Goal: Transaction & Acquisition: Register for event/course

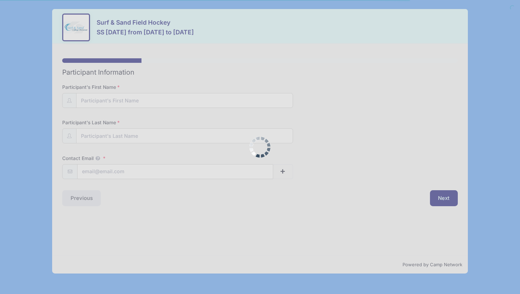
click at [213, 100] on div at bounding box center [260, 147] width 520 height 294
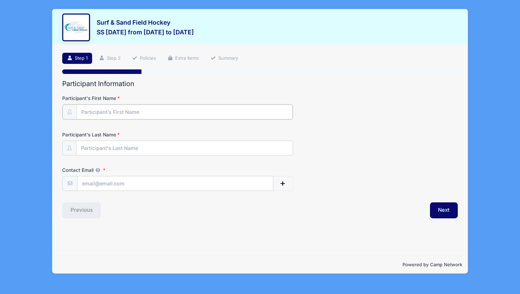
click at [146, 111] on input "Participant's First Name" at bounding box center [184, 112] width 216 height 15
type input "Isabella"
type input "Gibbons"
type input "izzygibbons.fh2026@gmail.com"
click at [442, 212] on button "Next" at bounding box center [444, 210] width 28 height 16
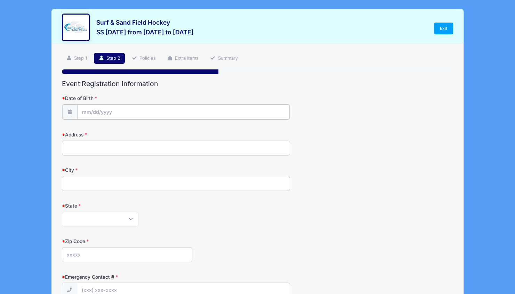
click at [252, 110] on input "Date of Birth" at bounding box center [183, 112] width 212 height 15
click at [164, 130] on icon at bounding box center [164, 130] width 5 height 5
select select "11"
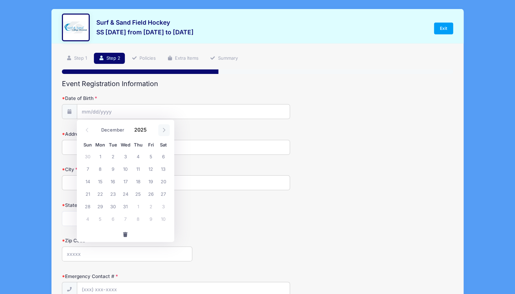
click at [164, 130] on icon at bounding box center [164, 130] width 5 height 5
type input "2026"
select select "0"
click at [87, 129] on icon at bounding box center [87, 130] width 5 height 5
type input "2025"
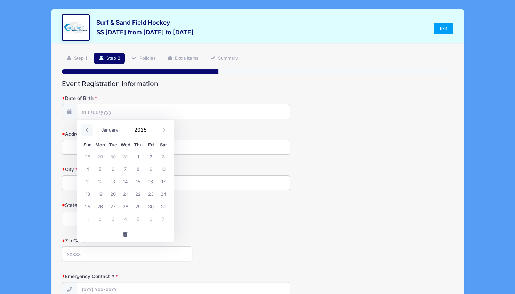
select select "11"
click at [127, 196] on span "24" at bounding box center [125, 194] width 13 height 13
type input "12/24/2025"
click at [111, 112] on input "12/24/2025" at bounding box center [183, 112] width 212 height 15
select select "8"
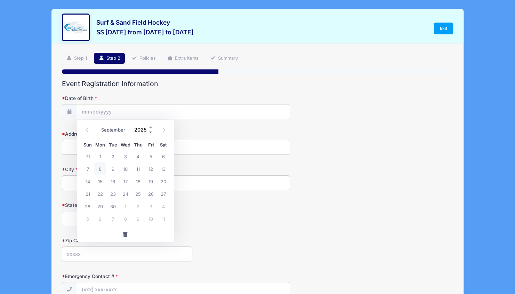
click at [150, 132] on span at bounding box center [150, 132] width 5 height 5
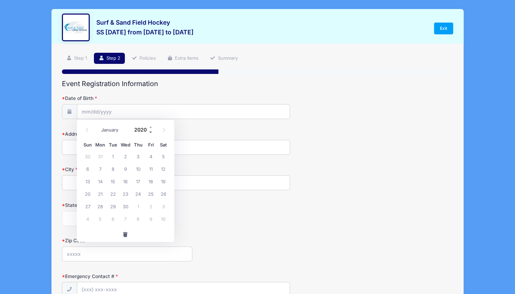
click at [150, 132] on span at bounding box center [150, 132] width 5 height 5
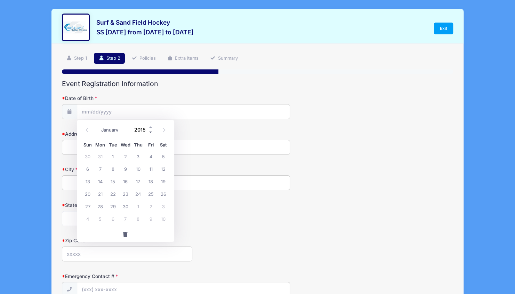
click at [150, 132] on span at bounding box center [150, 132] width 5 height 5
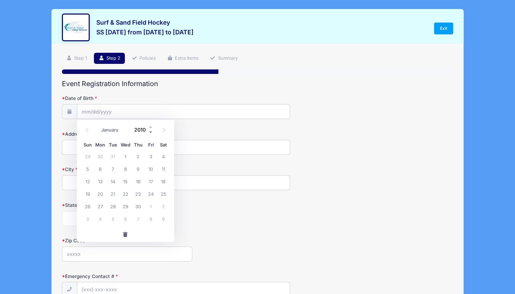
click at [150, 132] on span at bounding box center [150, 132] width 5 height 5
type input "2007"
click at [163, 129] on icon at bounding box center [164, 130] width 5 height 5
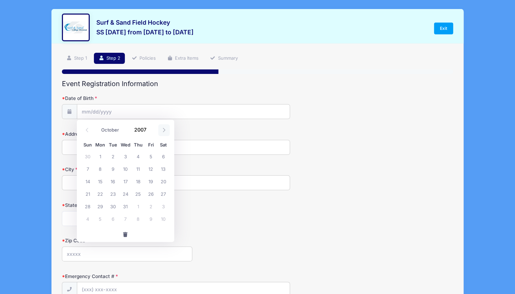
click at [163, 129] on icon at bounding box center [164, 130] width 5 height 5
select select "11"
click at [99, 206] on span "24" at bounding box center [100, 206] width 13 height 13
type input "12/24/2007"
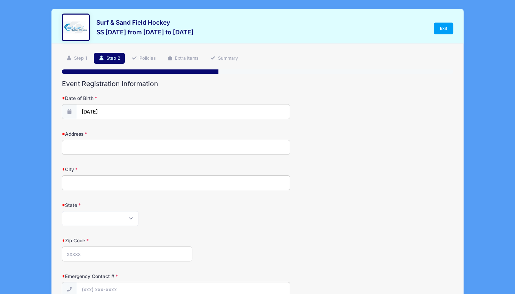
click at [92, 148] on input "Address" at bounding box center [176, 147] width 228 height 15
type input "510 Elberne Avenue"
type input "West Deptford"
select select "NJ"
type input "08093"
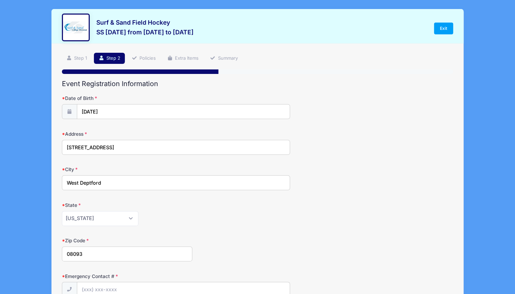
type input "izzygibbons.fh2026@gmail.com"
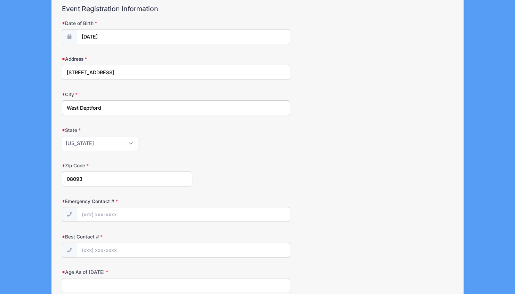
scroll to position [78, 0]
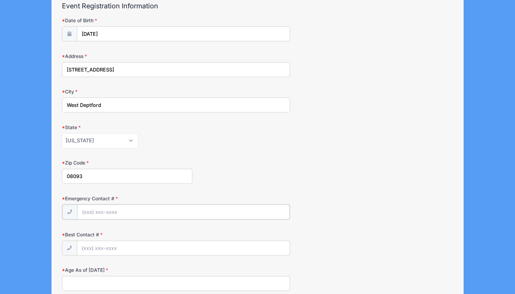
click at [223, 208] on input "Emergency Contact #" at bounding box center [183, 212] width 212 height 15
type input "(856) 473-8471"
click at [171, 250] on input "Best Contact #" at bounding box center [183, 248] width 212 height 15
type input "(856) 473-8471"
click at [113, 282] on input "Age As of August 1, 2025" at bounding box center [176, 283] width 228 height 15
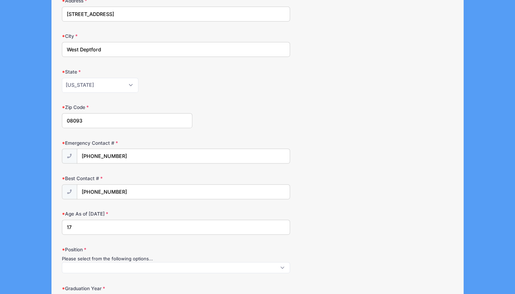
scroll to position [165, 0]
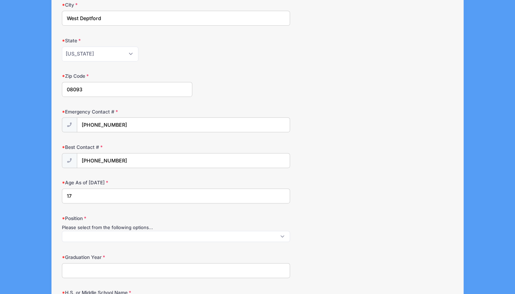
type input "17"
click at [117, 236] on span at bounding box center [176, 236] width 228 height 11
click at [334, 254] on div "Graduation Year" at bounding box center [257, 266] width 391 height 24
click at [280, 234] on span at bounding box center [176, 236] width 228 height 11
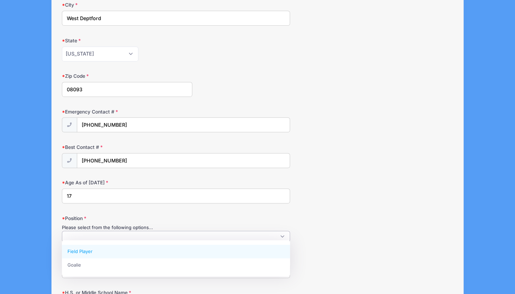
select select "Field Player"
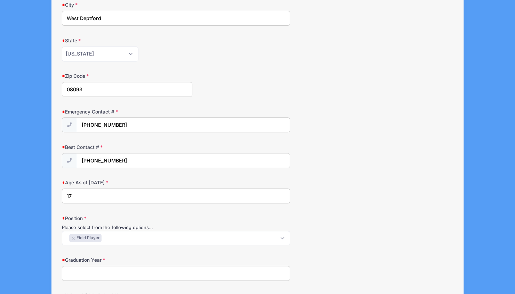
click at [71, 274] on input "Graduation Year" at bounding box center [176, 273] width 228 height 15
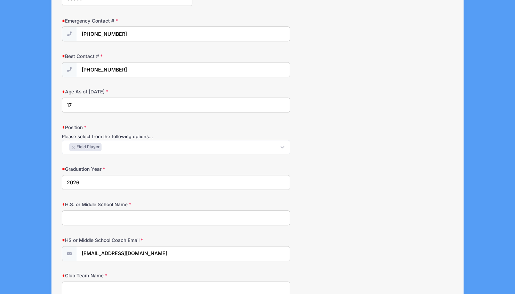
scroll to position [256, 0]
type input "2026"
click at [80, 216] on input "H.S. or Middle School Name" at bounding box center [176, 217] width 228 height 15
type input "West Deptford"
click at [185, 288] on input "Club Team Name" at bounding box center [176, 289] width 228 height 15
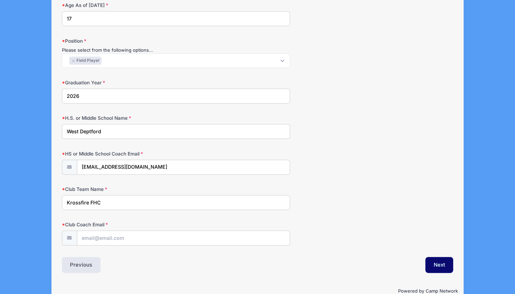
scroll to position [354, 0]
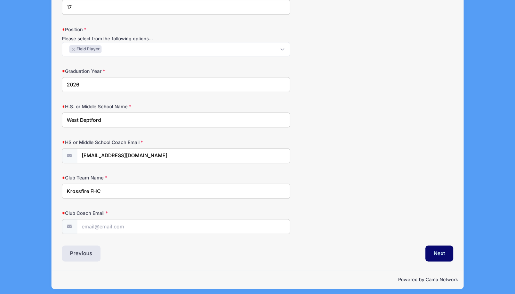
type input "Krossfire FHC"
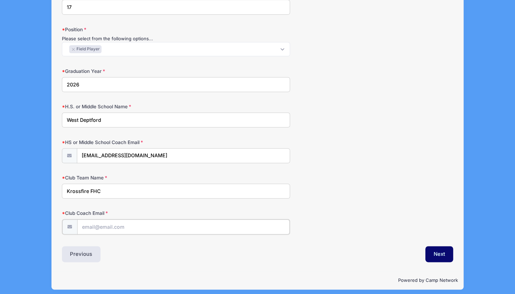
click at [106, 228] on input "Club Coach Email" at bounding box center [183, 227] width 212 height 15
type input "gibones@comcast.net"
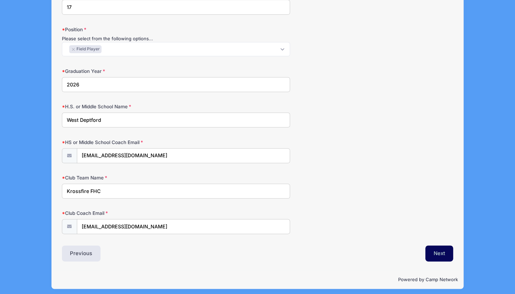
click at [434, 248] on button "Next" at bounding box center [439, 254] width 28 height 16
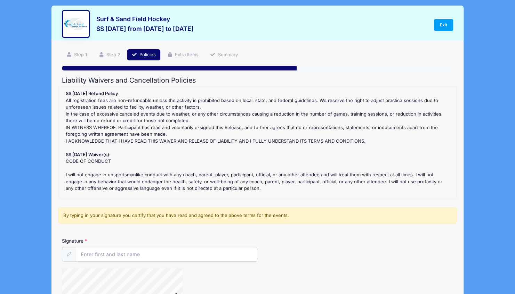
scroll to position [0, 0]
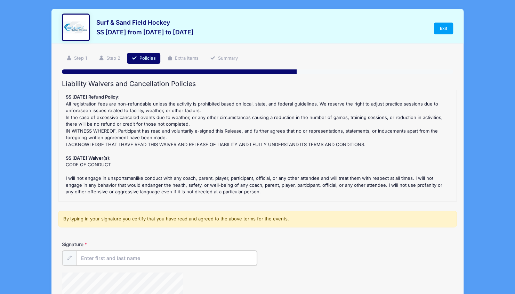
click at [184, 257] on input "Signature" at bounding box center [166, 258] width 181 height 15
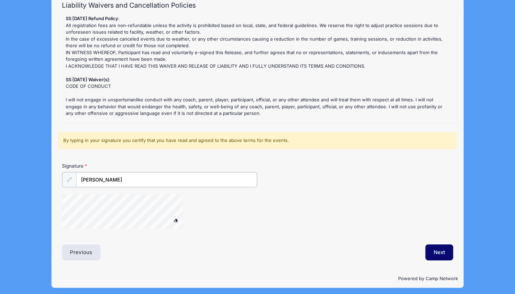
scroll to position [80, 0]
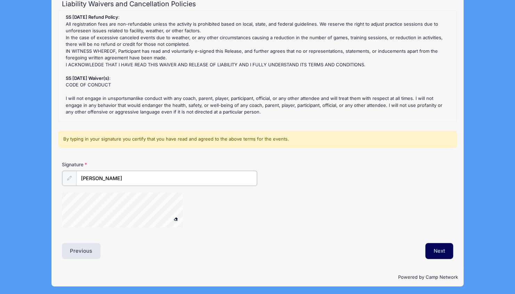
type input "[PERSON_NAME]"
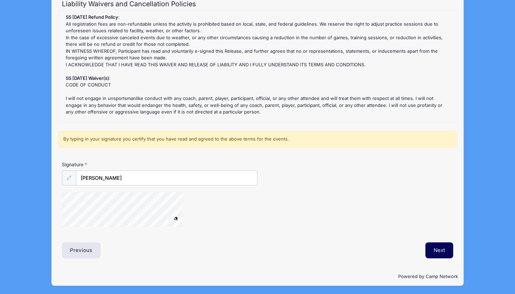
click at [442, 251] on button "Next" at bounding box center [439, 251] width 28 height 16
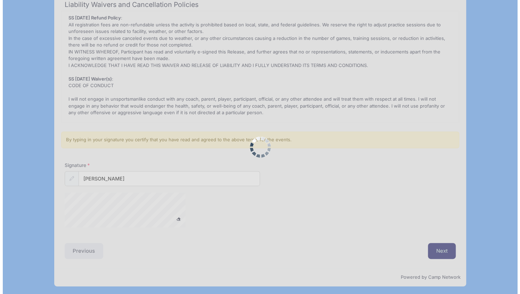
scroll to position [0, 0]
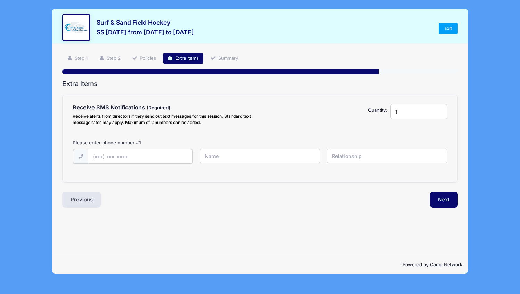
click at [162, 158] on input "text" at bounding box center [140, 156] width 105 height 15
click at [440, 206] on button "Next" at bounding box center [444, 199] width 28 height 16
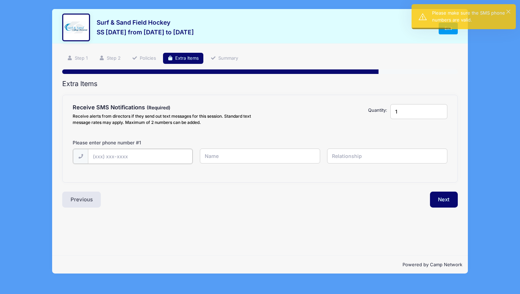
click at [103, 158] on input "text" at bounding box center [140, 156] width 105 height 15
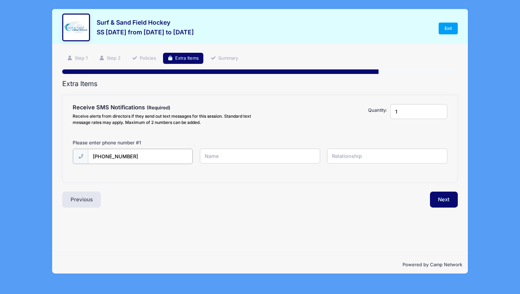
type input "(856) 473-8471"
click at [252, 165] on div "(856) 473-8471" at bounding box center [259, 161] width 381 height 24
click at [247, 156] on input "text" at bounding box center [260, 156] width 120 height 15
type input "Kelly"
click at [350, 158] on input "text" at bounding box center [387, 156] width 120 height 15
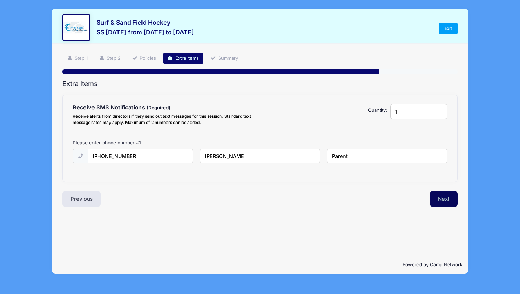
type input "Parent"
click at [440, 197] on button "Next" at bounding box center [444, 199] width 28 height 16
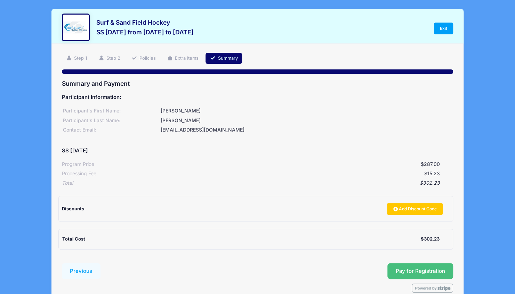
click at [448, 274] on button "Pay for Registration" at bounding box center [420, 271] width 66 height 16
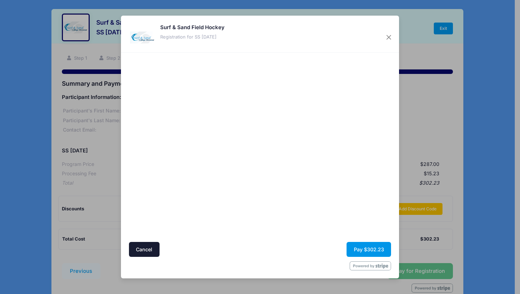
click at [366, 250] on button "Pay $302.23" at bounding box center [369, 249] width 44 height 15
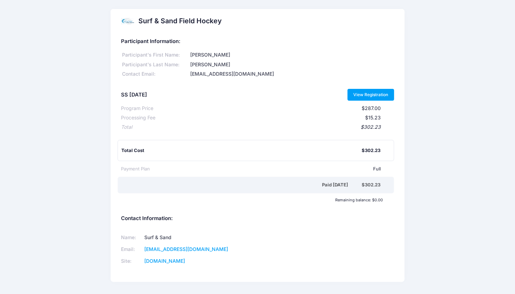
click at [369, 92] on link "View Registration" at bounding box center [370, 95] width 47 height 12
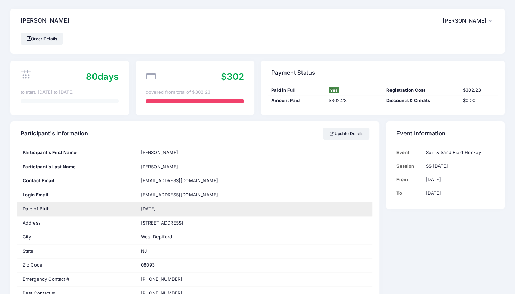
click at [179, 211] on div "[DATE]" at bounding box center [254, 209] width 237 height 14
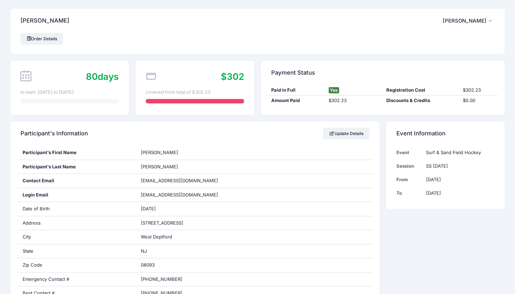
click at [482, 23] on span "Isabella Gibbons" at bounding box center [464, 21] width 44 height 6
click at [437, 56] on link "Logout" at bounding box center [451, 57] width 80 height 13
click at [454, 24] on button "IG [PERSON_NAME]" at bounding box center [468, 21] width 52 height 16
click at [431, 60] on link "Logout" at bounding box center [451, 57] width 80 height 13
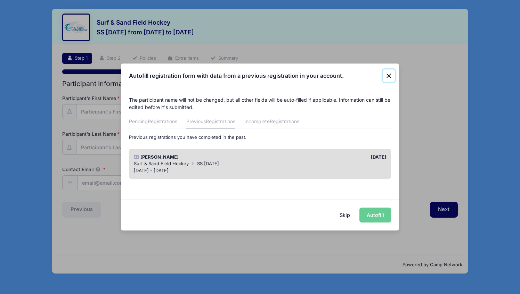
click at [387, 75] on button "Close" at bounding box center [389, 76] width 13 height 13
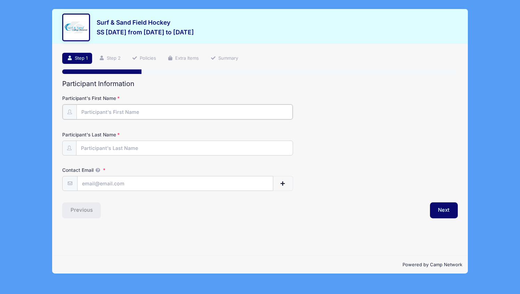
click at [190, 114] on input "Participant's First Name" at bounding box center [184, 112] width 216 height 15
type input "Zoey"
type input "[PERSON_NAME]"
type input "[EMAIL_ADDRESS][DOMAIN_NAME]"
click at [448, 212] on button "Next" at bounding box center [444, 210] width 28 height 16
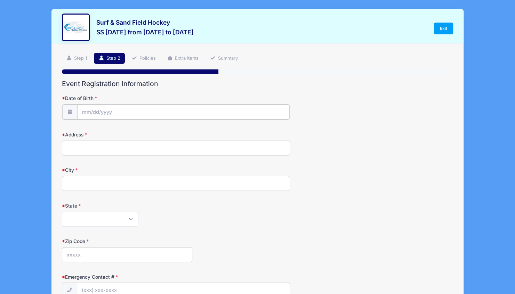
click at [217, 115] on input "Date of Birth" at bounding box center [183, 112] width 212 height 15
click at [150, 133] on span at bounding box center [150, 132] width 5 height 5
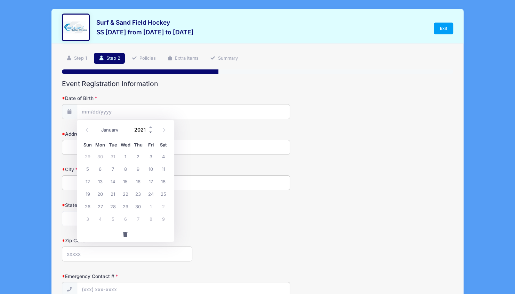
click at [150, 133] on span at bounding box center [150, 132] width 5 height 5
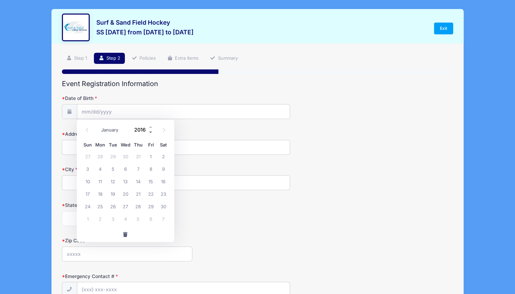
click at [150, 133] on span at bounding box center [150, 132] width 5 height 5
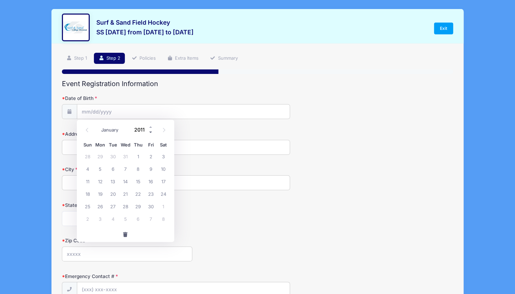
click at [150, 133] on span at bounding box center [150, 132] width 5 height 5
type input "2007"
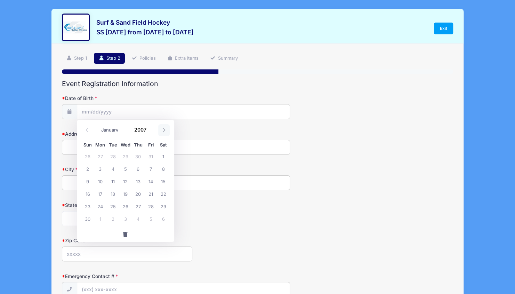
click at [162, 131] on icon at bounding box center [164, 130] width 5 height 5
select select "11"
click at [101, 207] on span "24" at bounding box center [100, 206] width 13 height 13
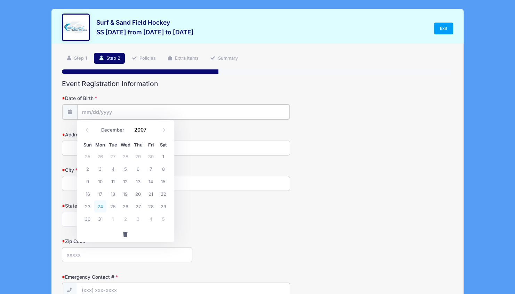
type input "12/24/2007"
click at [95, 149] on input "Address" at bounding box center [176, 147] width 228 height 15
type input "510 Elberne Avenue"
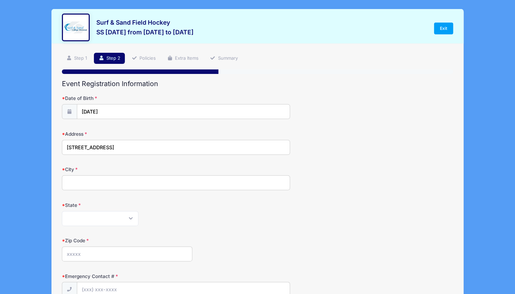
type input "West Deptford"
select select "NJ"
type input "08093"
type input "(856) 473-8471"
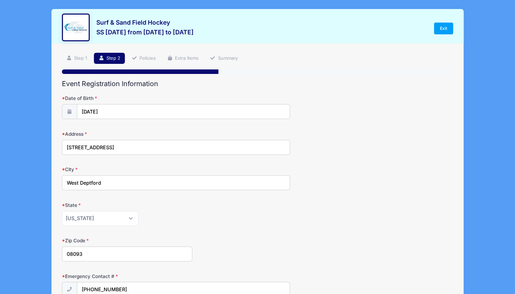
type input "17"
type input "2026"
type input "West Deptford"
type input "izzygibbons.fh2026@gmail.com"
type input "Krossfire FHC"
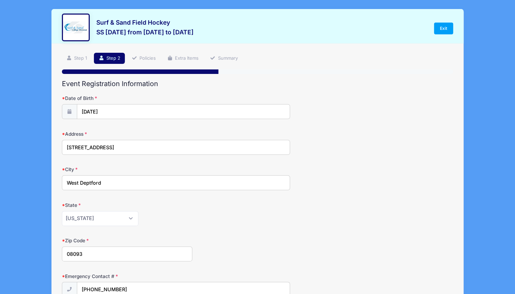
type input "gibones@comcast.net"
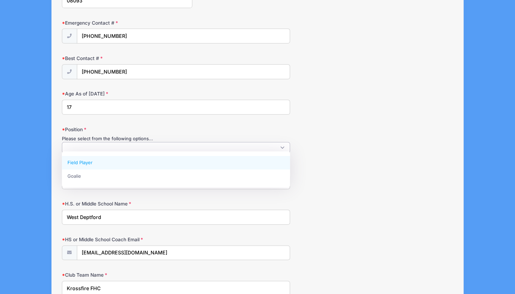
select select "Field Player"
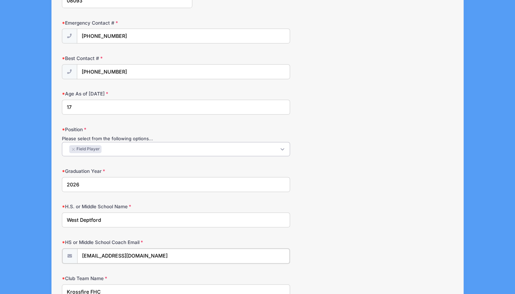
click at [204, 257] on input "izzygibbons.fh2026@gmail.com" at bounding box center [183, 256] width 212 height 15
type input "i"
type input "zoeygibbons.fh2026@gmail.com"
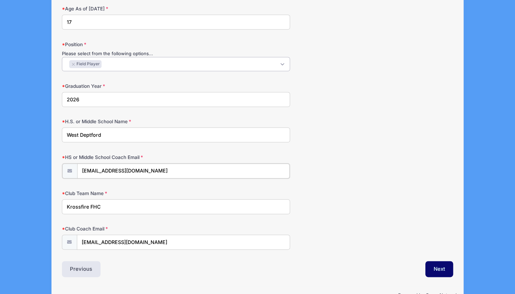
scroll to position [343, 0]
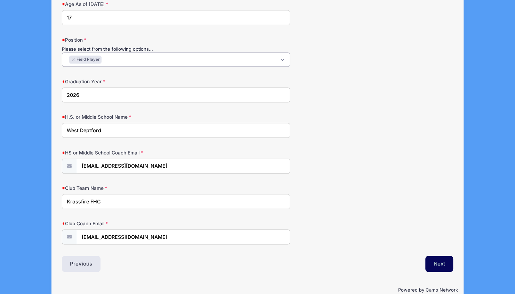
click at [437, 256] on button "Next" at bounding box center [439, 264] width 28 height 16
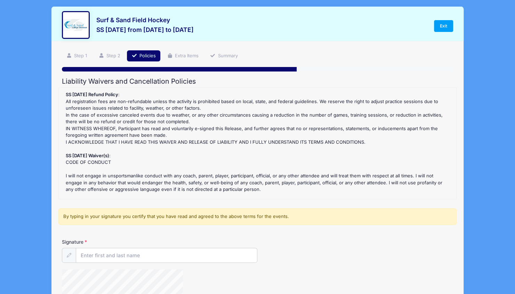
scroll to position [0, 0]
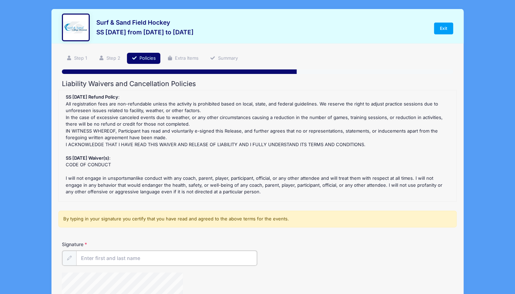
click at [199, 260] on input "Signature" at bounding box center [166, 258] width 181 height 15
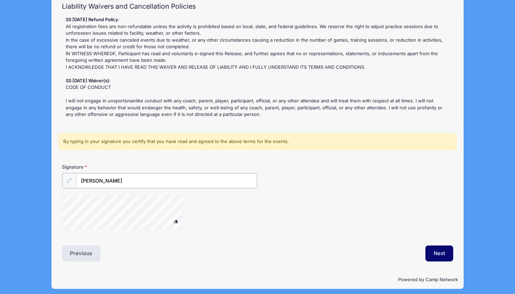
scroll to position [79, 0]
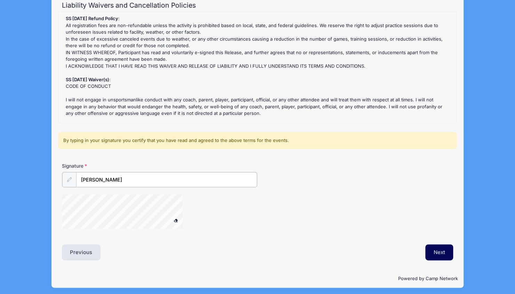
type input "Kelly Gibbons"
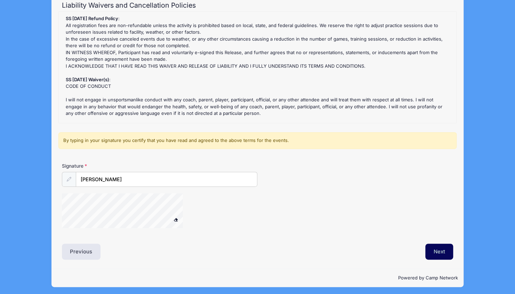
click at [447, 248] on button "Next" at bounding box center [439, 252] width 28 height 16
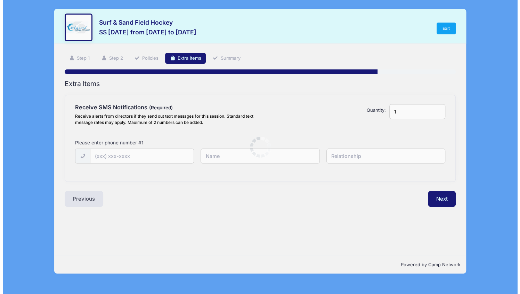
scroll to position [0, 0]
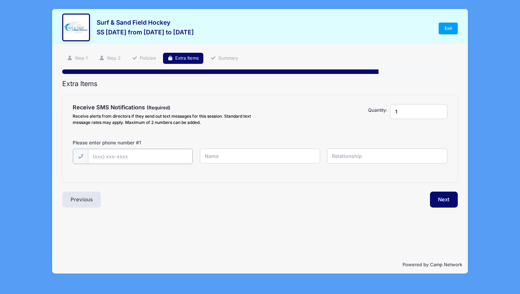
click at [179, 158] on input "text" at bounding box center [140, 156] width 105 height 15
type input "(856) 473-8471"
type input "Kelly"
type input "Parent"
click at [440, 201] on button "Next" at bounding box center [444, 199] width 28 height 16
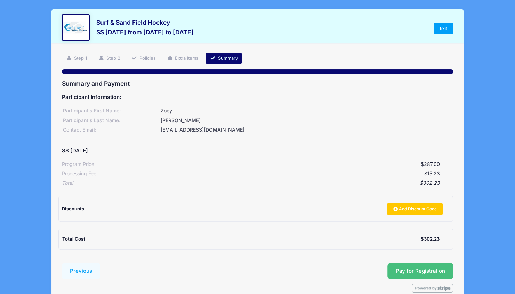
click at [420, 267] on button "Pay for Registration" at bounding box center [420, 271] width 66 height 16
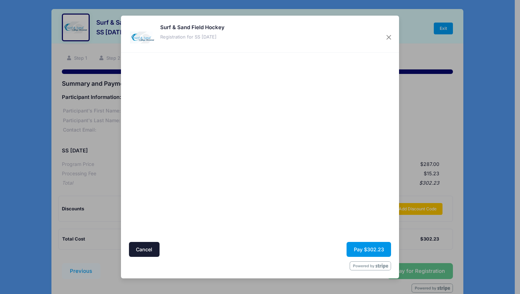
click at [369, 251] on button "Pay $302.23" at bounding box center [369, 249] width 44 height 15
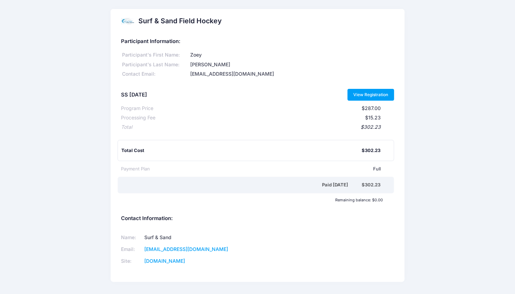
click at [375, 95] on link "View Registration" at bounding box center [370, 95] width 47 height 12
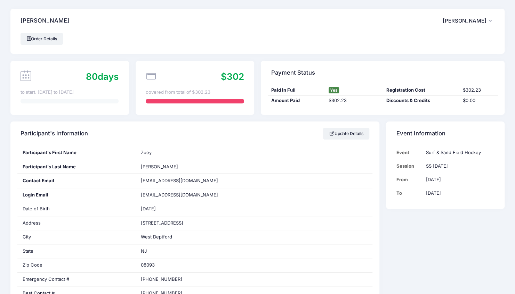
click at [480, 21] on span "[PERSON_NAME]" at bounding box center [464, 21] width 44 height 6
click at [436, 42] on link "My Account" at bounding box center [451, 39] width 80 height 13
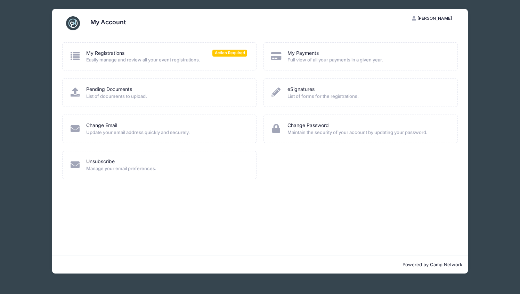
click at [423, 19] on span "[PERSON_NAME]" at bounding box center [434, 18] width 34 height 5
click at [400, 57] on link "Logout" at bounding box center [414, 53] width 80 height 13
click at [104, 51] on link "My Registrations" at bounding box center [105, 53] width 38 height 7
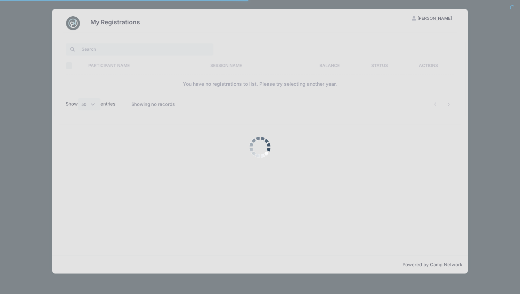
select select "50"
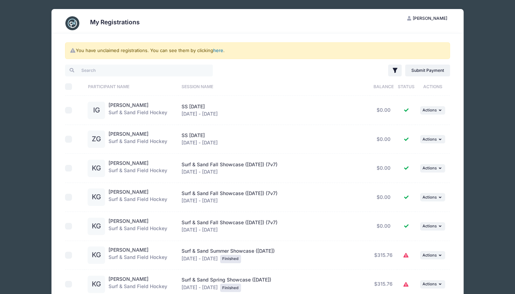
click at [219, 50] on link "here" at bounding box center [218, 51] width 10 height 6
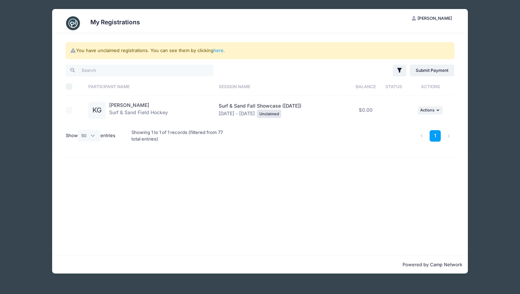
click at [427, 19] on span "[PERSON_NAME]" at bounding box center [434, 18] width 34 height 5
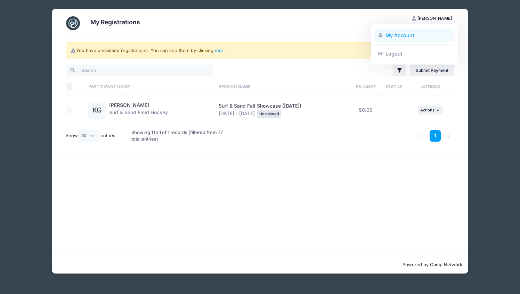
click at [403, 36] on link "My Account" at bounding box center [414, 35] width 80 height 13
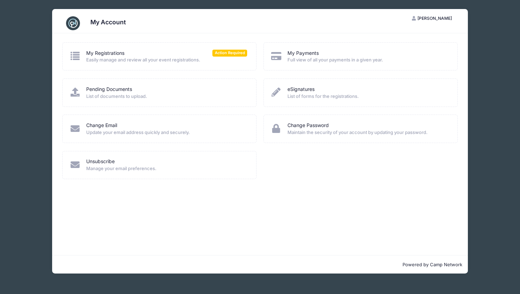
click at [126, 57] on span "Easily manage and review all your event registrations." at bounding box center [166, 60] width 161 height 7
click at [110, 52] on link "My Registrations" at bounding box center [105, 53] width 38 height 7
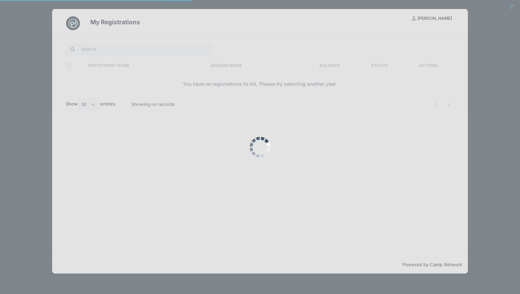
select select "50"
